Goal: Task Accomplishment & Management: Manage account settings

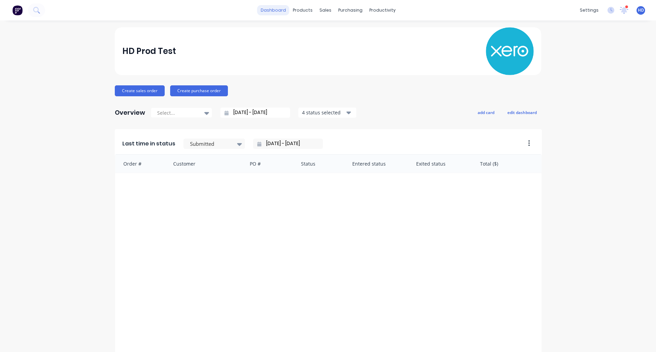
click at [281, 9] on link "dashboard" at bounding box center [273, 10] width 32 height 10
click at [294, 54] on div "Product Catalogue Materials" at bounding box center [334, 39] width 91 height 41
click at [266, 69] on div "HD Prod Test" at bounding box center [328, 51] width 412 height 48
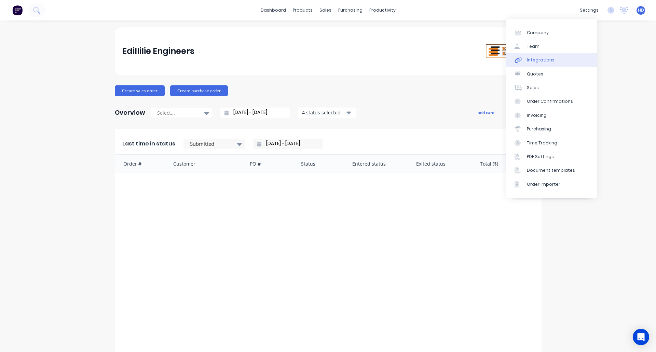
click at [549, 57] on div "Integrations" at bounding box center [541, 60] width 28 height 6
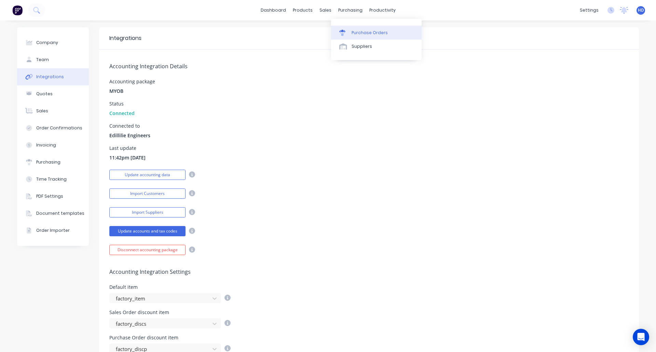
click at [362, 32] on div "Purchase Orders" at bounding box center [370, 33] width 36 height 6
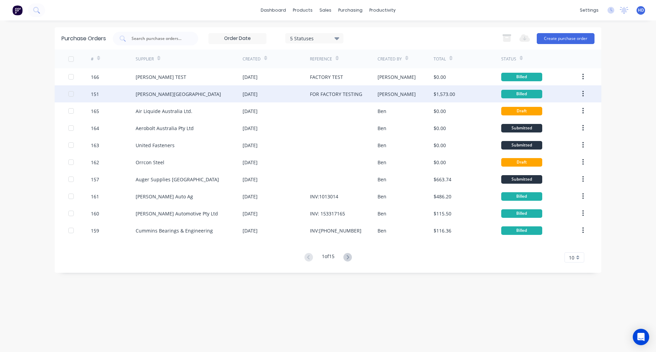
click at [211, 98] on div "B.L. Shipway" at bounding box center [189, 93] width 107 height 17
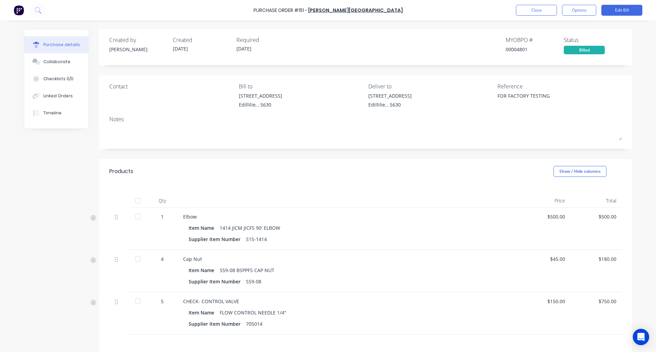
type textarea "x"
click at [56, 113] on div "Timeline" at bounding box center [52, 113] width 18 height 6
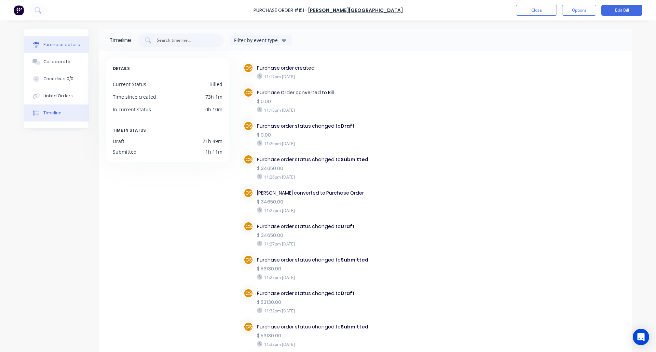
click at [56, 45] on div "Purchase details" at bounding box center [61, 45] width 37 height 6
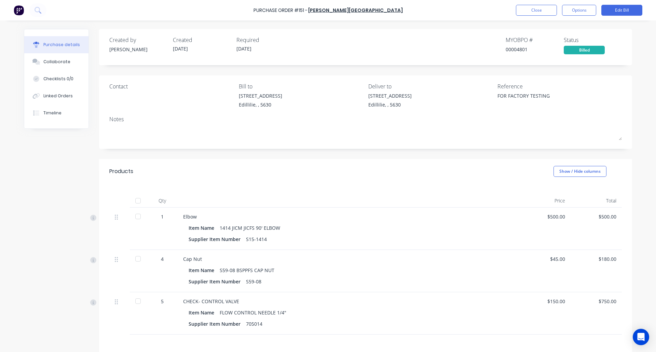
click at [585, 52] on div "Billed" at bounding box center [584, 50] width 41 height 9
click at [579, 9] on button "Options" at bounding box center [579, 10] width 34 height 11
click at [562, 86] on div "Change supplier" at bounding box center [564, 86] width 53 height 10
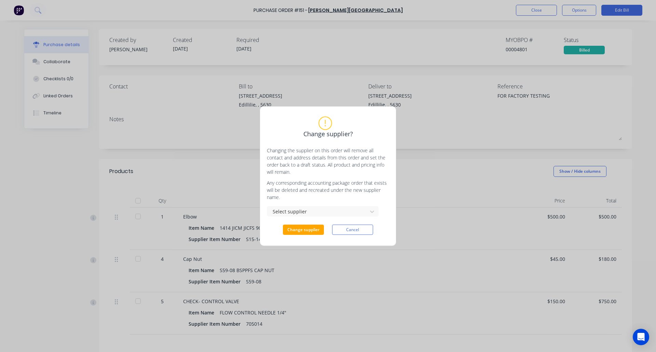
type textarea "x"
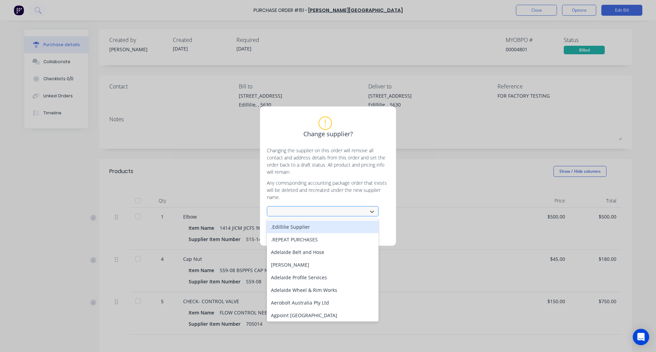
click at [314, 215] on div at bounding box center [318, 211] width 91 height 9
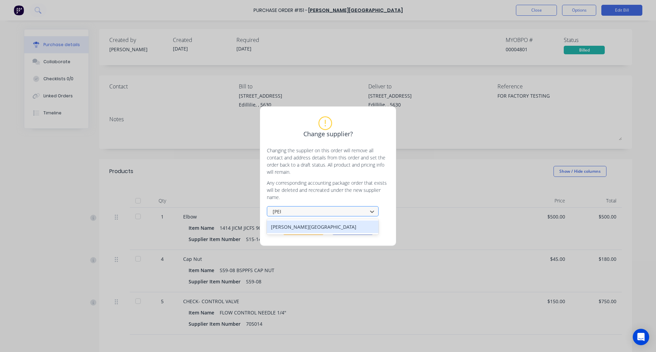
type input "B."
click at [316, 227] on div "[PERSON_NAME] TEST" at bounding box center [323, 227] width 112 height 13
click at [296, 228] on button "Change supplier" at bounding box center [303, 230] width 41 height 10
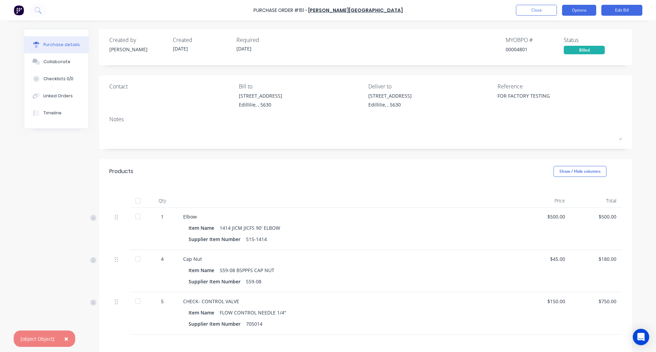
click at [576, 9] on button "Options" at bounding box center [579, 10] width 34 height 11
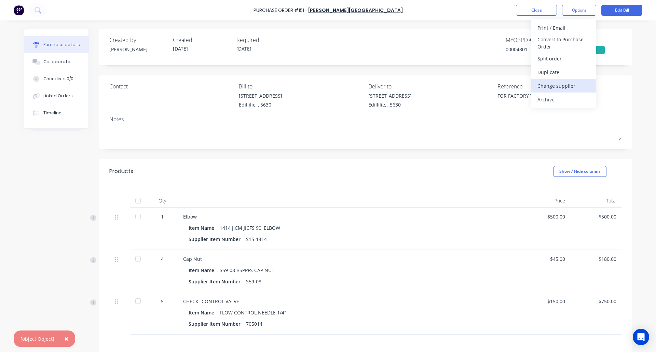
click at [573, 85] on div "Change supplier" at bounding box center [564, 86] width 53 height 10
type textarea "x"
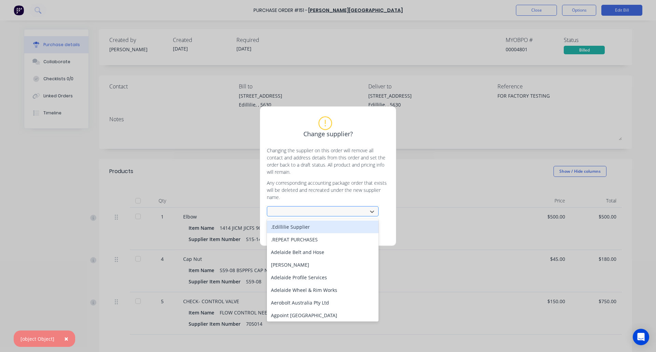
click at [323, 212] on div at bounding box center [318, 211] width 91 height 9
type input "B"
type textarea "x"
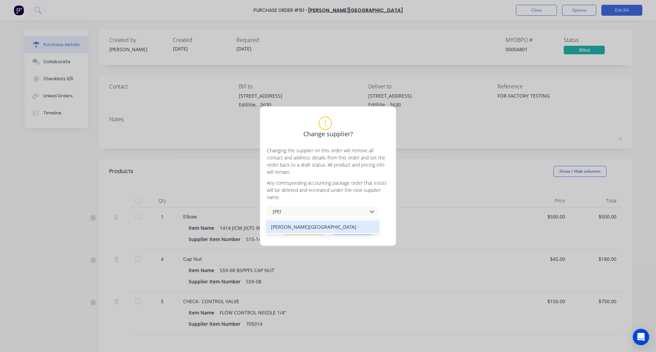
type input "B."
click at [296, 225] on div "[PERSON_NAME] TEST" at bounding box center [323, 227] width 112 height 13
click at [307, 235] on button "Change supplier" at bounding box center [303, 230] width 41 height 10
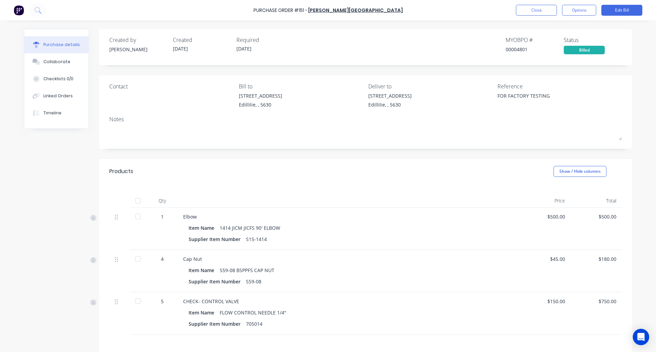
type textarea "x"
click at [538, 12] on button "Close" at bounding box center [536, 10] width 41 height 11
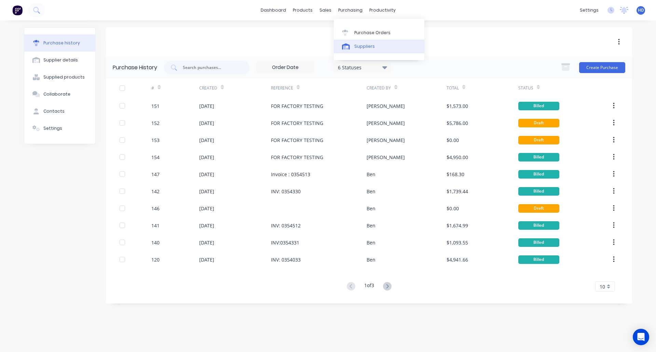
click at [365, 45] on div "Suppliers" at bounding box center [364, 46] width 21 height 6
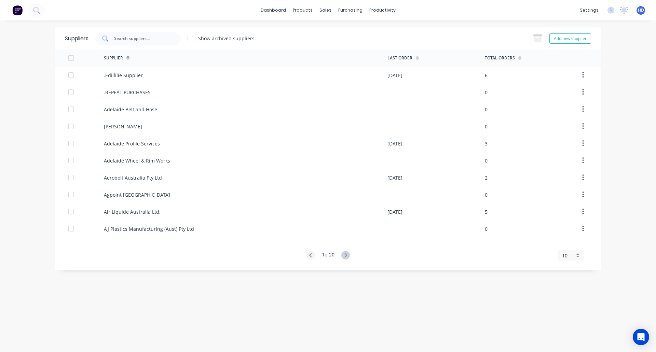
click at [151, 39] on input "text" at bounding box center [141, 38] width 57 height 7
type input "E"
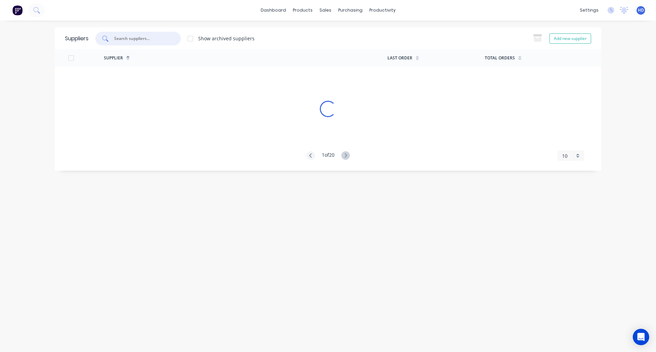
type input "B"
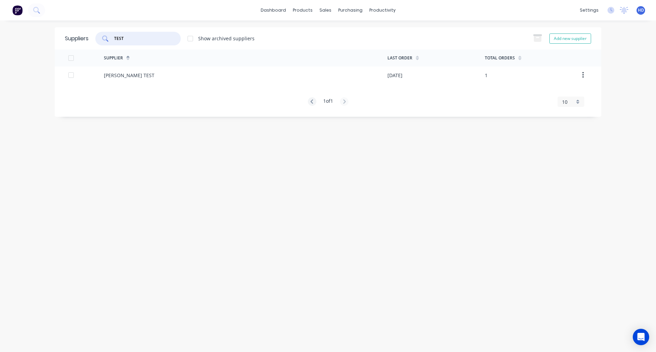
type input "TEST"
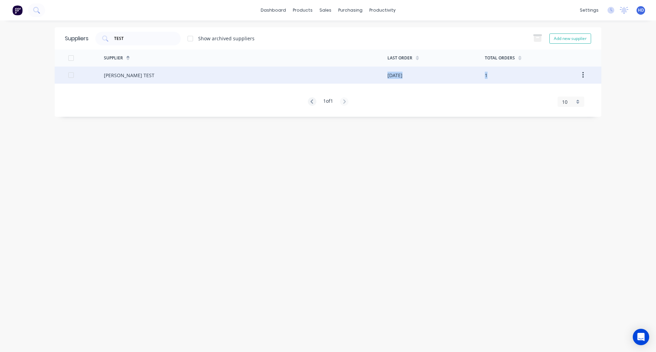
drag, startPoint x: 134, startPoint y: 85, endPoint x: 146, endPoint y: 73, distance: 16.7
click at [146, 73] on div "Supplier Last Order Total Orders B. L. Shipway TEST 26/09/25 1 1 of 1 10 5 10 1…" at bounding box center [328, 78] width 547 height 57
click at [146, 73] on div "[PERSON_NAME] TEST" at bounding box center [246, 75] width 284 height 17
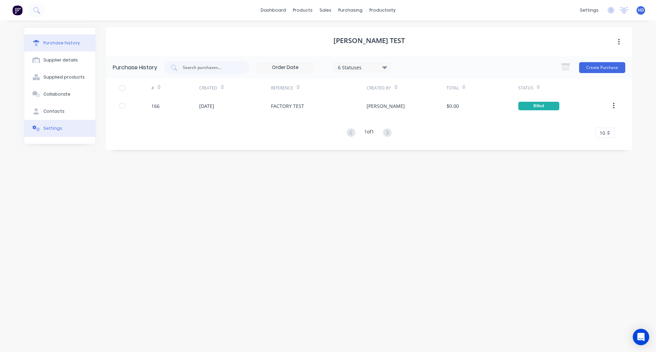
click at [70, 125] on button "Settings" at bounding box center [59, 128] width 71 height 17
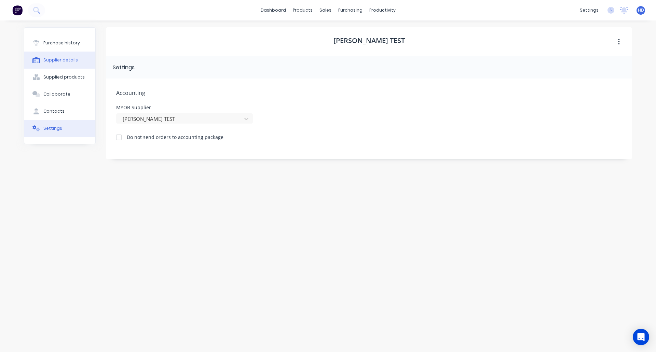
click at [63, 63] on div "Supplier details" at bounding box center [60, 60] width 35 height 6
select select "AU"
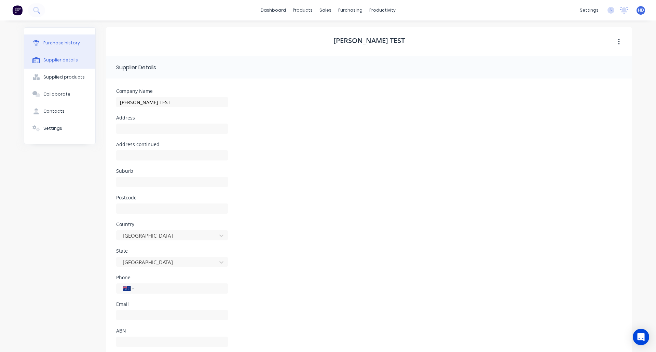
click at [59, 44] on div "Purchase history" at bounding box center [61, 43] width 37 height 6
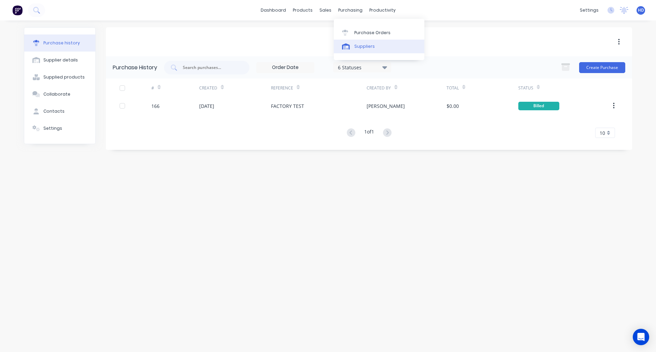
click at [377, 48] on link "Suppliers" at bounding box center [379, 47] width 91 height 14
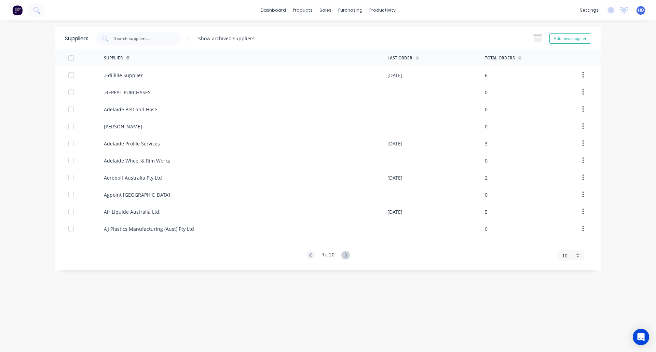
click at [350, 257] on div at bounding box center [345, 255] width 9 height 9
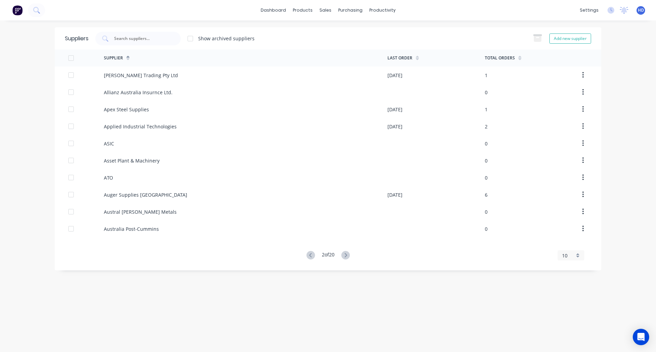
click at [350, 257] on div at bounding box center [345, 255] width 9 height 9
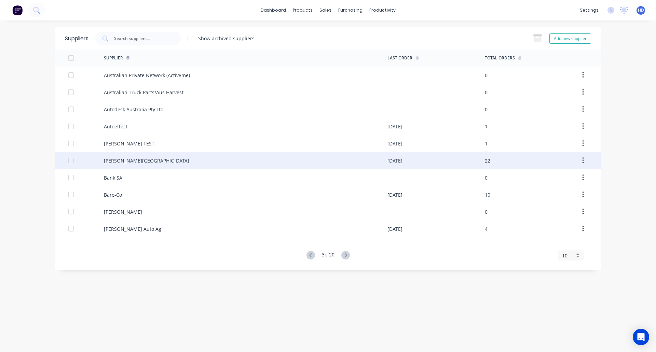
click at [228, 156] on div "[PERSON_NAME][GEOGRAPHIC_DATA]" at bounding box center [246, 160] width 284 height 17
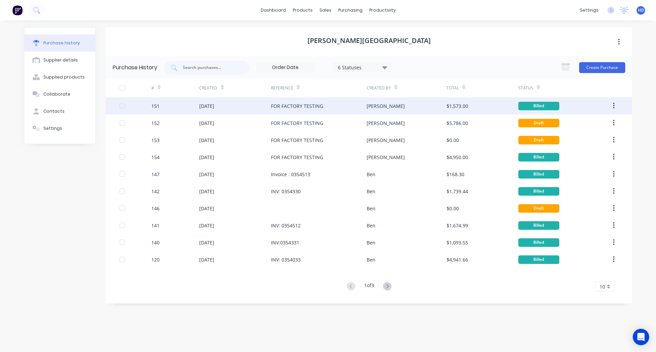
click at [126, 104] on div at bounding box center [136, 105] width 32 height 17
click at [121, 106] on div at bounding box center [123, 106] width 14 height 14
click at [613, 104] on icon "button" at bounding box center [614, 106] width 2 height 8
click at [200, 103] on div "[DATE]" at bounding box center [206, 106] width 15 height 7
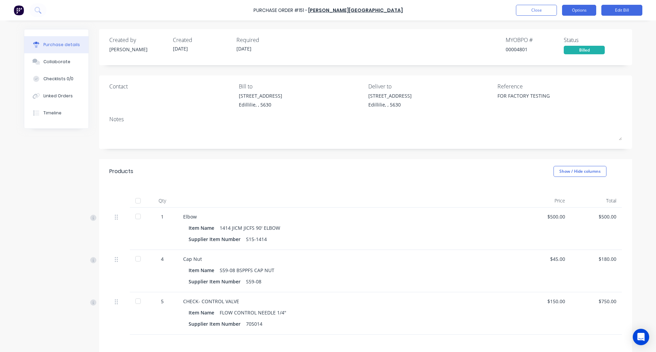
click at [580, 11] on button "Options" at bounding box center [579, 10] width 34 height 11
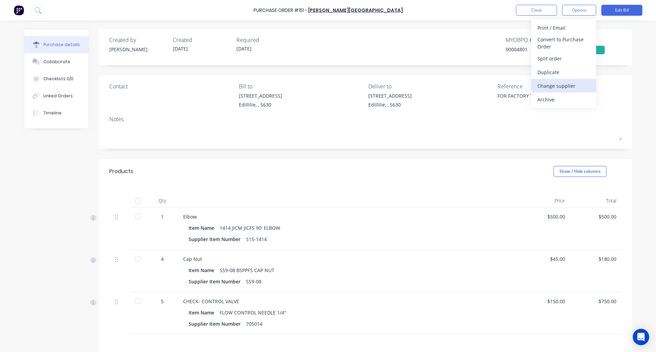
click at [569, 86] on div "Change supplier" at bounding box center [564, 86] width 53 height 10
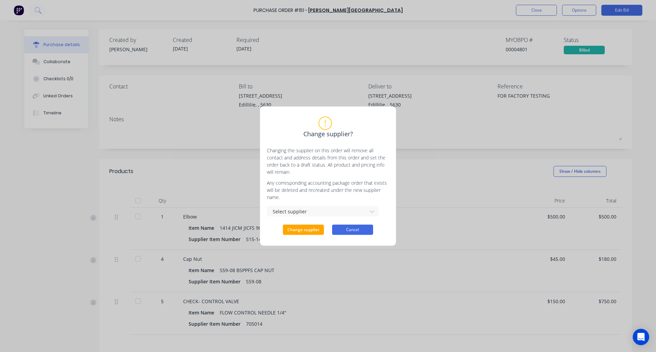
click at [348, 229] on button "Cancel" at bounding box center [352, 230] width 41 height 10
type textarea "x"
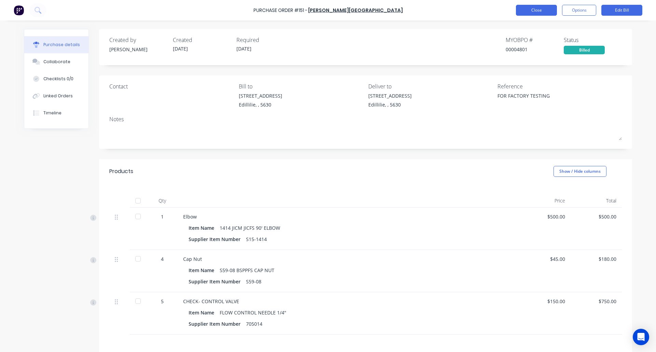
click at [547, 11] on button "Close" at bounding box center [536, 10] width 41 height 11
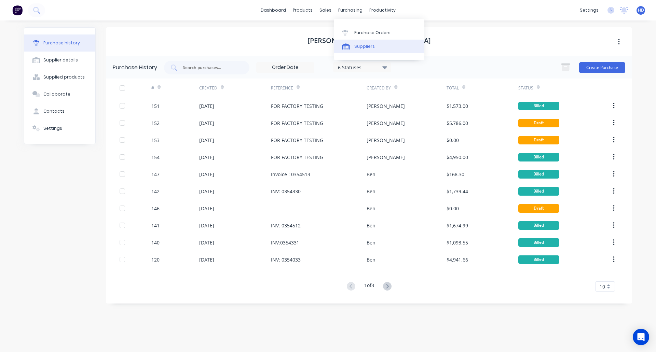
click at [374, 50] on link "Suppliers" at bounding box center [379, 47] width 91 height 14
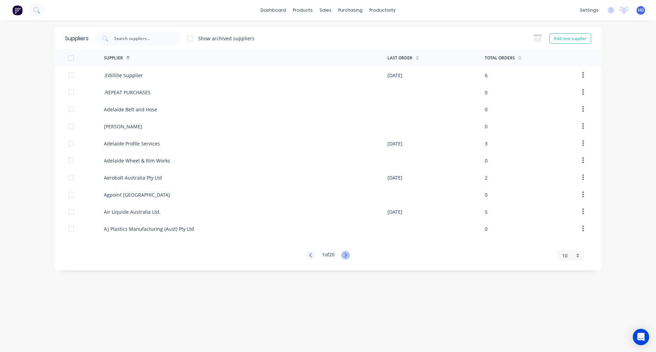
click at [349, 254] on icon at bounding box center [345, 255] width 9 height 9
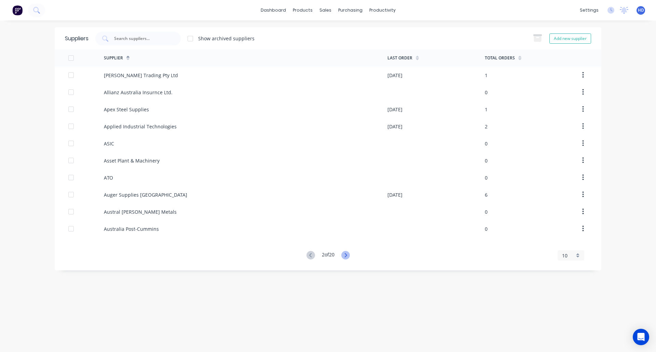
click at [349, 254] on icon at bounding box center [345, 255] width 9 height 9
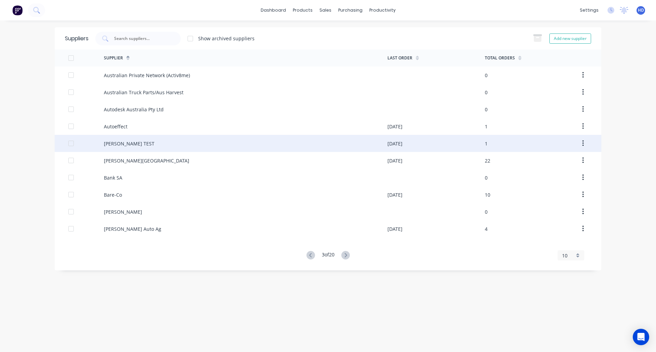
click at [229, 146] on div "[PERSON_NAME] TEST" at bounding box center [246, 143] width 284 height 17
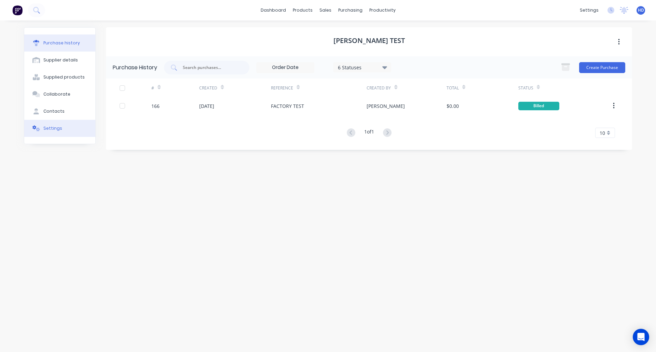
click at [58, 128] on div "Settings" at bounding box center [52, 128] width 19 height 6
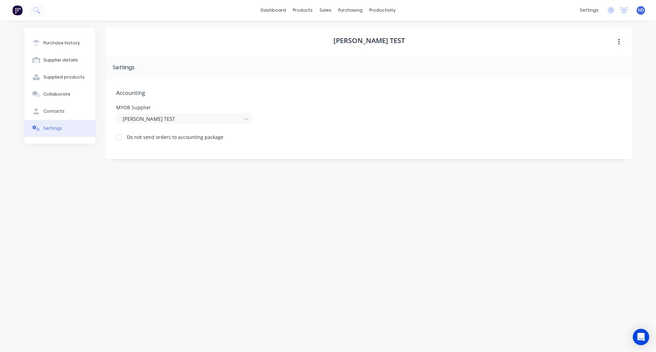
click at [215, 94] on span "Accounting" at bounding box center [369, 93] width 506 height 8
click at [67, 42] on div "Purchase history" at bounding box center [61, 43] width 37 height 6
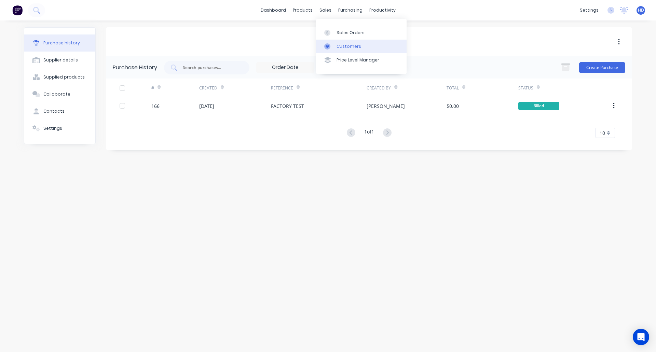
click at [362, 46] on link "Customers" at bounding box center [361, 47] width 91 height 14
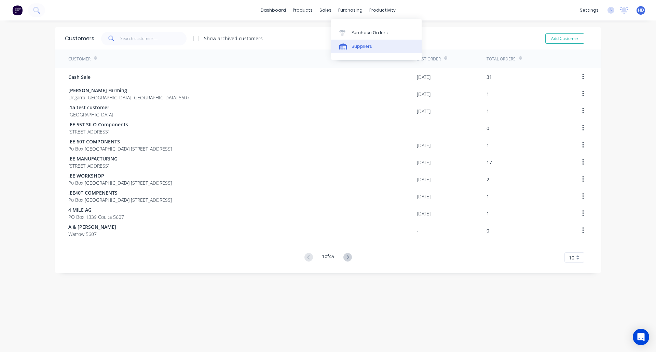
click at [358, 44] on div "Suppliers" at bounding box center [362, 46] width 21 height 6
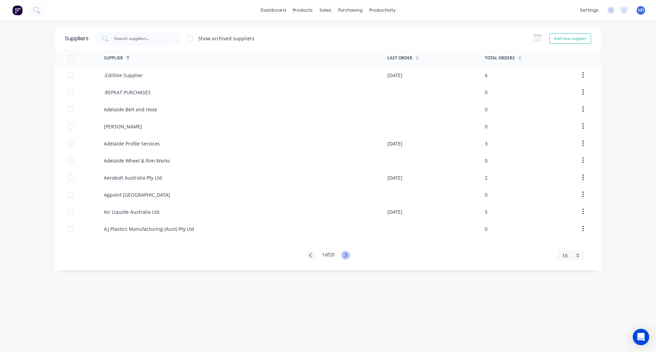
click at [347, 255] on icon at bounding box center [345, 255] width 2 height 4
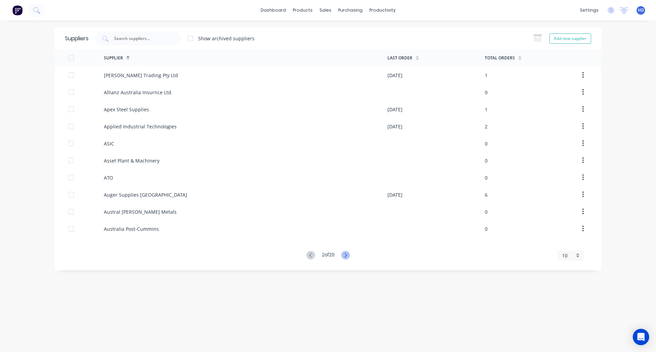
click at [347, 255] on icon at bounding box center [345, 255] width 2 height 4
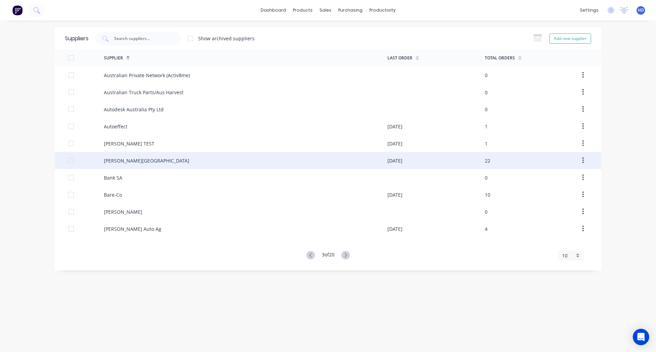
click at [247, 159] on div "[PERSON_NAME][GEOGRAPHIC_DATA]" at bounding box center [246, 160] width 284 height 17
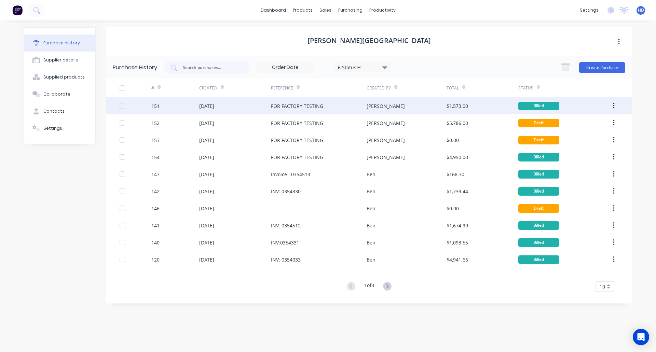
click at [124, 107] on div at bounding box center [123, 106] width 14 height 14
click at [363, 107] on div "FOR FACTORY TESTING" at bounding box center [319, 105] width 96 height 17
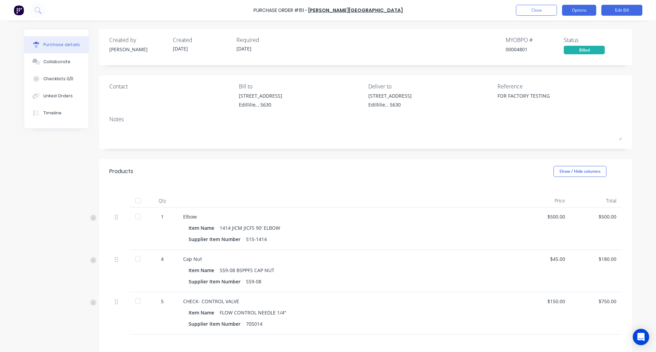
click at [578, 7] on button "Options" at bounding box center [579, 10] width 34 height 11
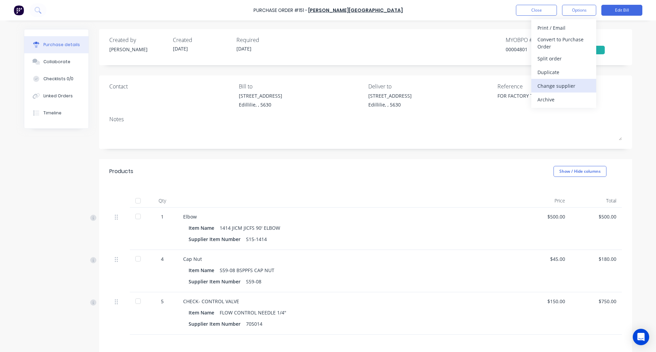
click at [566, 86] on div "Change supplier" at bounding box center [564, 86] width 53 height 10
type textarea "x"
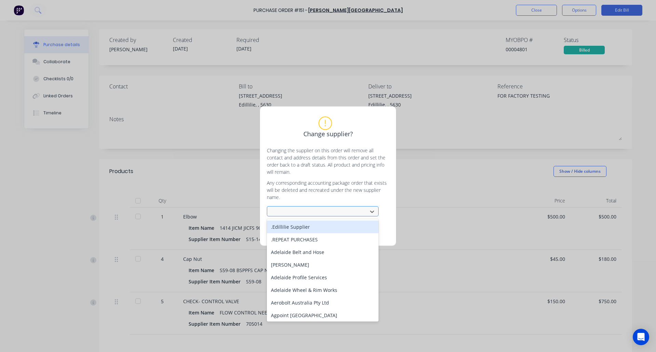
click at [322, 209] on div at bounding box center [318, 211] width 91 height 9
type input "b."
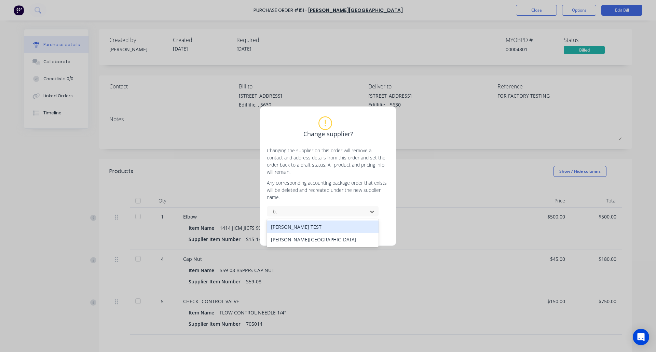
click at [304, 227] on div "[PERSON_NAME] TEST" at bounding box center [323, 227] width 112 height 13
click at [306, 229] on button "Change supplier" at bounding box center [303, 230] width 41 height 10
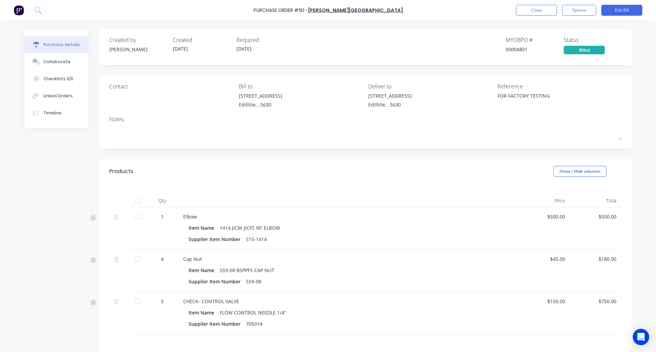
type textarea "x"
click at [530, 11] on button "Close" at bounding box center [536, 10] width 41 height 11
